Goal: Task Accomplishment & Management: Use online tool/utility

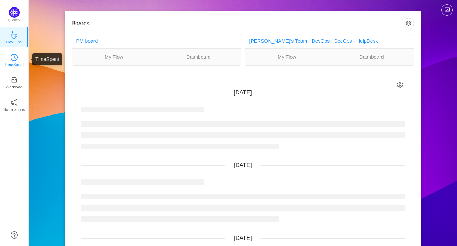
click at [18, 57] on link "TimeSpent" at bounding box center [14, 59] width 7 height 7
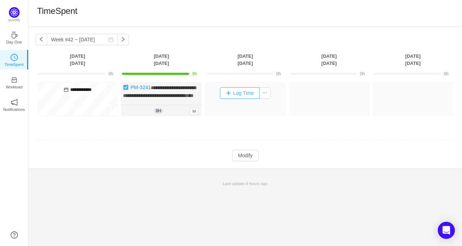
click at [249, 95] on button "Log Time" at bounding box center [240, 92] width 40 height 11
click at [241, 91] on button "Log Time" at bounding box center [240, 92] width 40 height 11
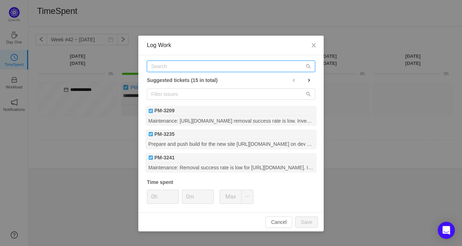
click at [185, 66] on input "text" at bounding box center [231, 66] width 168 height 11
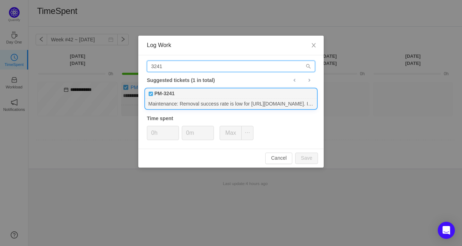
type input "3241"
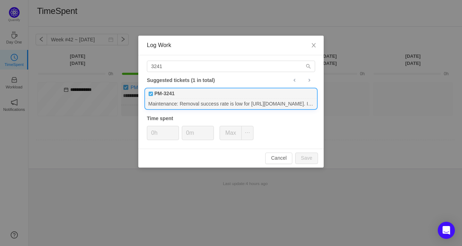
click at [193, 98] on div "PM-3241" at bounding box center [231, 94] width 171 height 10
click at [306, 155] on button "Save" at bounding box center [306, 158] width 23 height 11
type input "0h"
